Goal: Transaction & Acquisition: Subscribe to service/newsletter

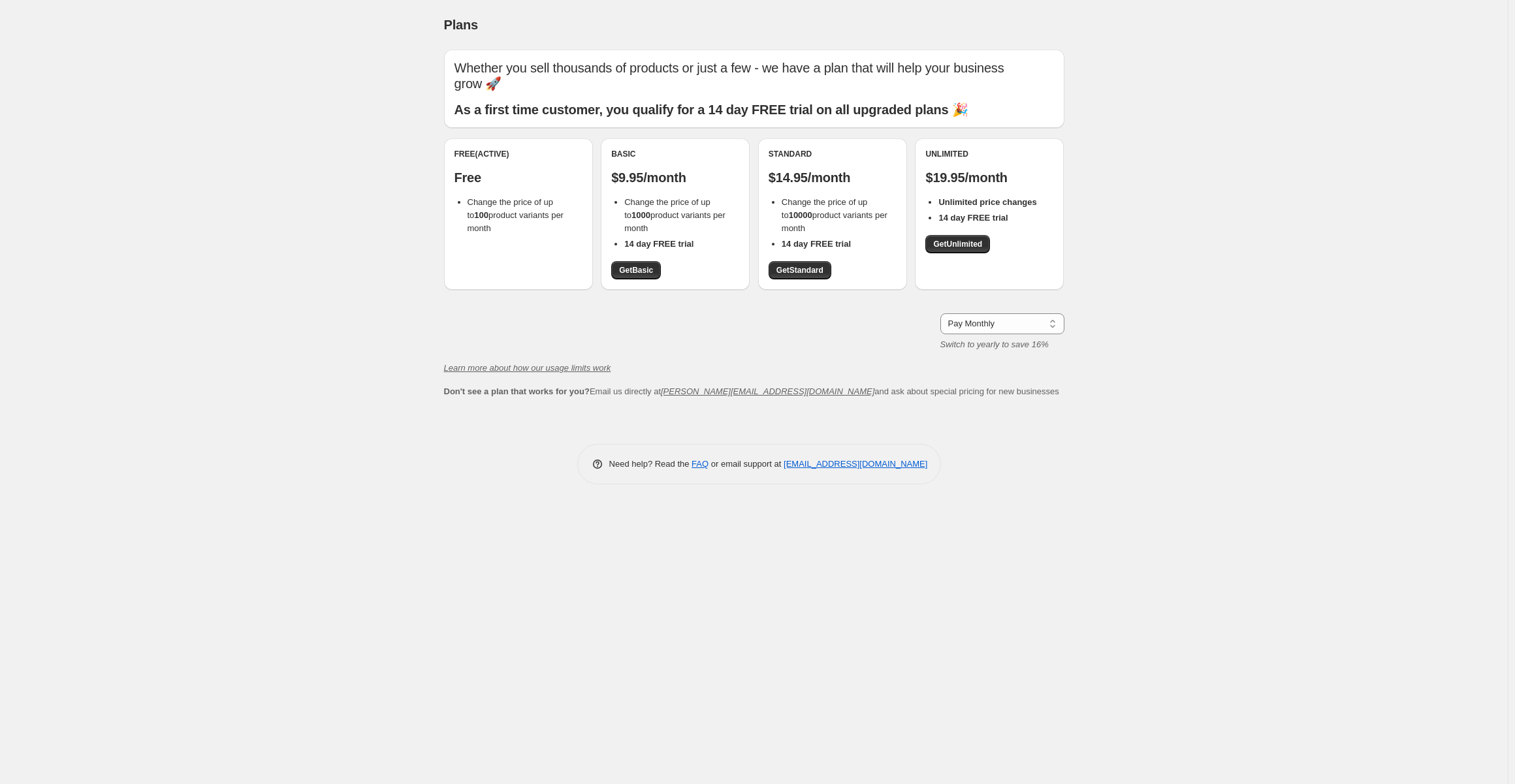
drag, startPoint x: 631, startPoint y: 268, endPoint x: 858, endPoint y: 367, distance: 247.6
click at [631, 268] on span "Get Basic" at bounding box center [636, 270] width 34 height 10
